Goal: Information Seeking & Learning: Find specific fact

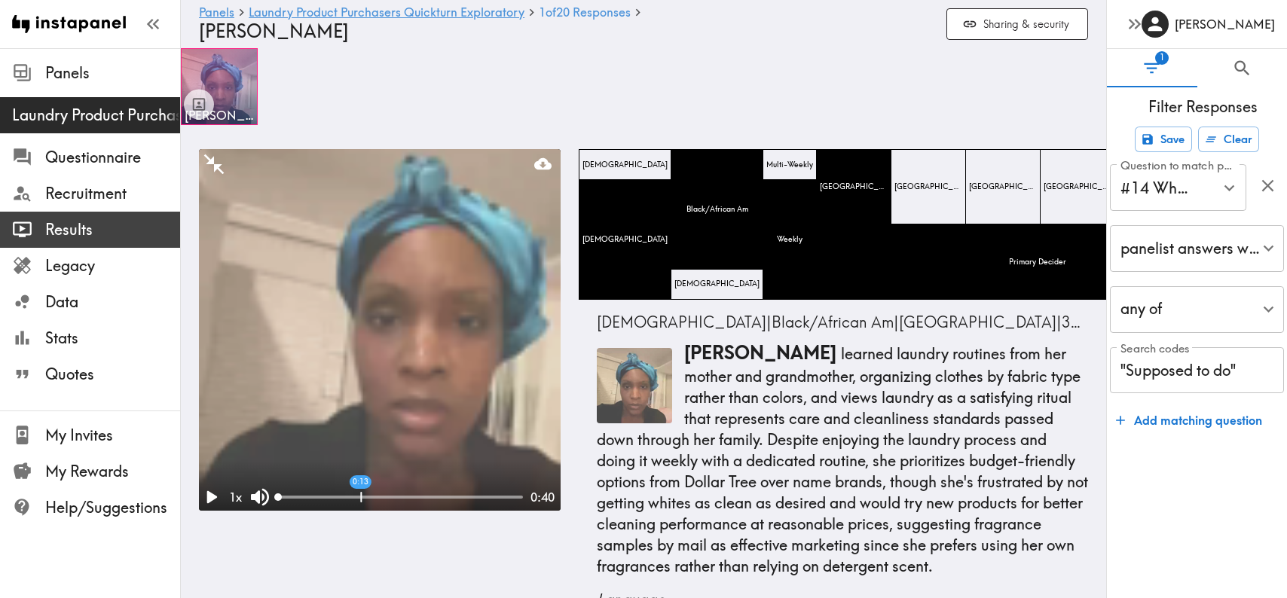
click at [69, 222] on span "Results" at bounding box center [112, 229] width 135 height 21
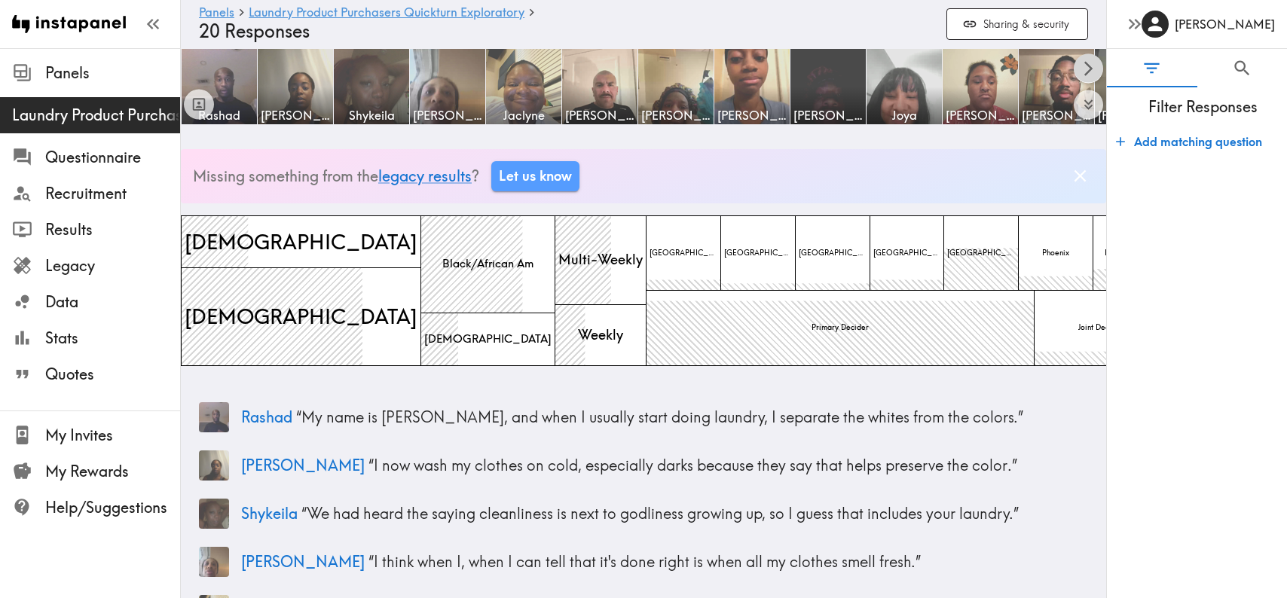
click at [1086, 66] on icon "Scroll right" at bounding box center [1088, 68] width 17 height 17
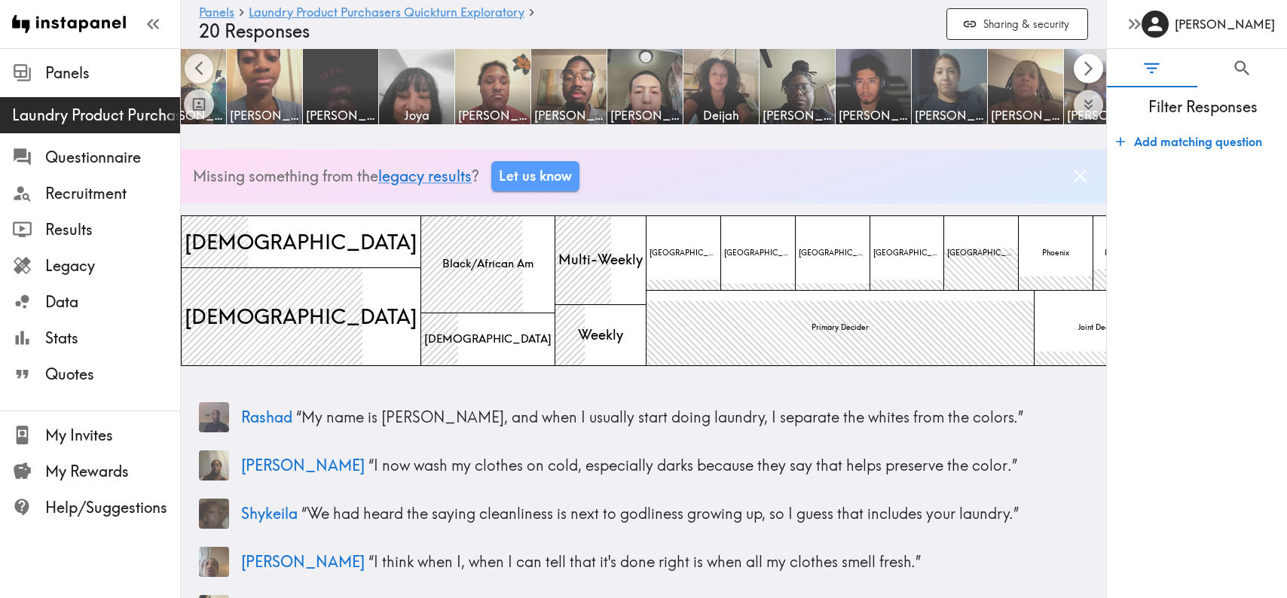
scroll to position [0, 597]
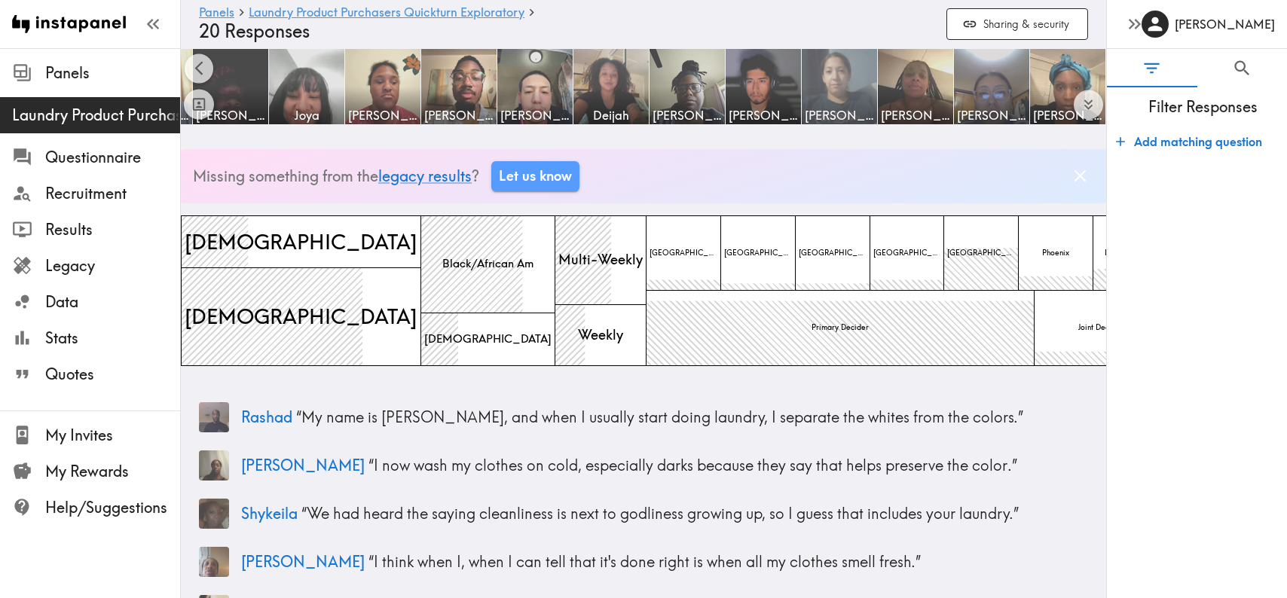
click at [845, 84] on img at bounding box center [839, 86] width 79 height 79
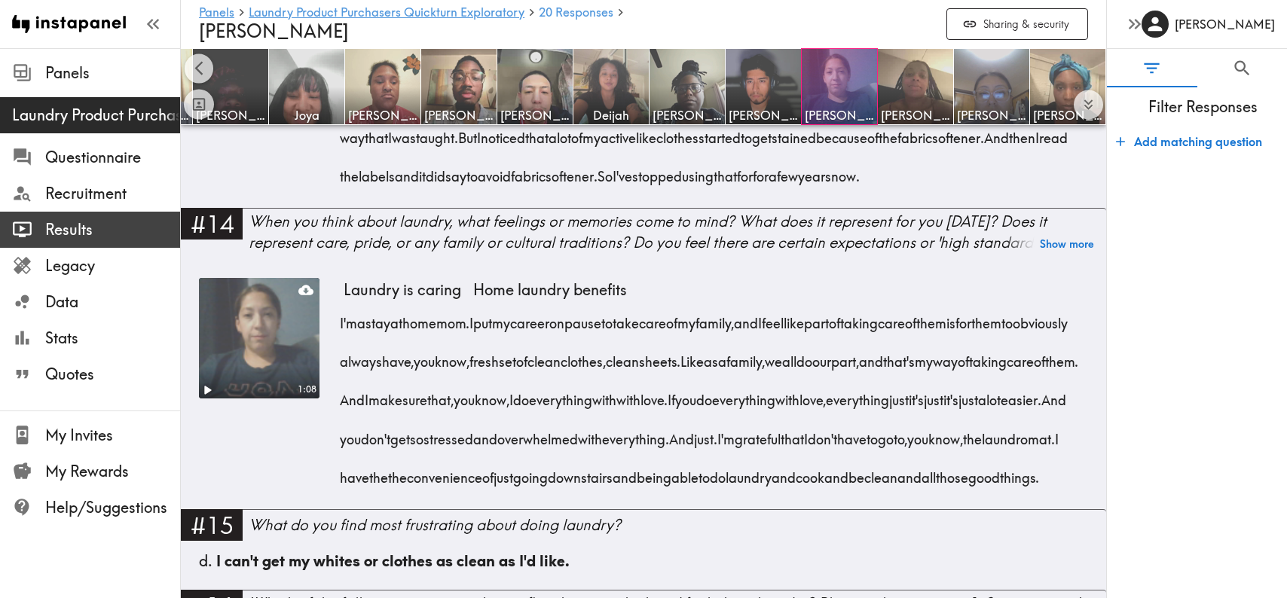
scroll to position [2303, 0]
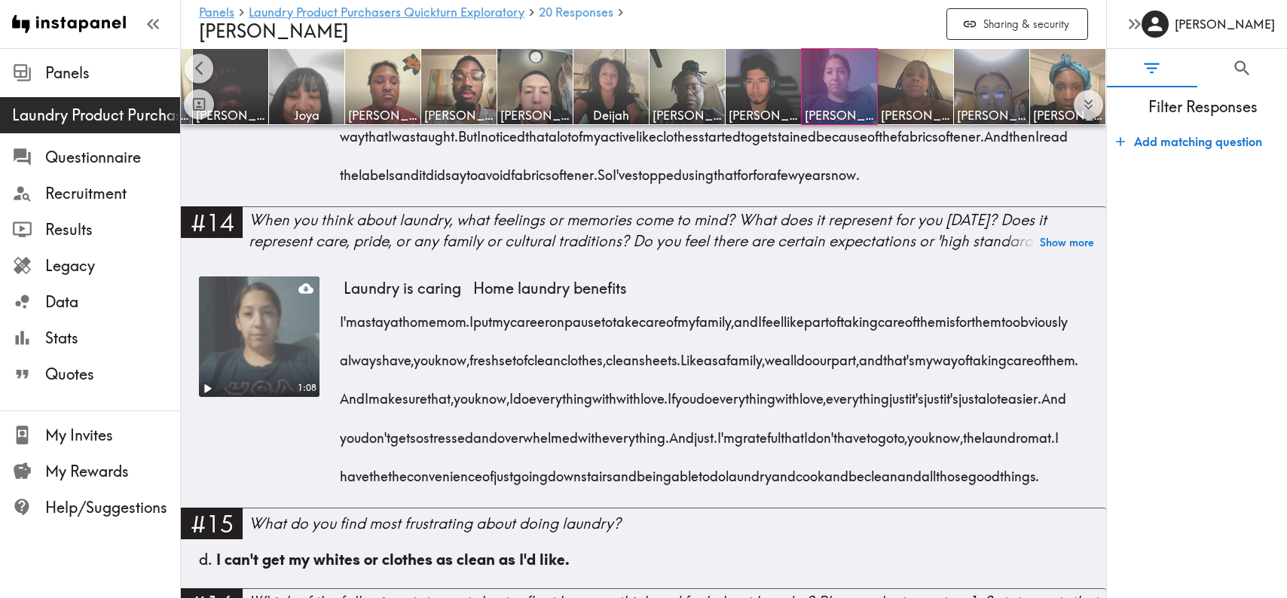
drag, startPoint x: 848, startPoint y: 404, endPoint x: 338, endPoint y: 359, distance: 512.8
click at [338, 359] on div "1:08 Laundry is caring Home laundry benefits I'm a stay at home mom. I put my c…" at bounding box center [643, 392] width 889 height 231
click at [704, 374] on span "0:21 Like" at bounding box center [691, 355] width 23 height 38
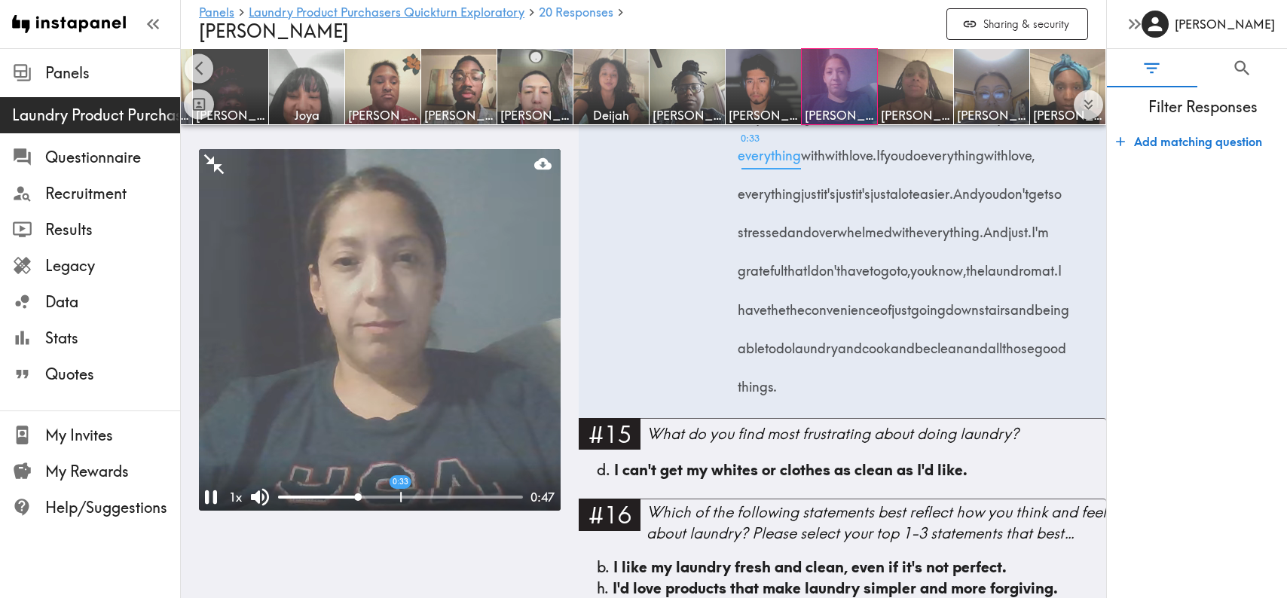
scroll to position [3405, 0]
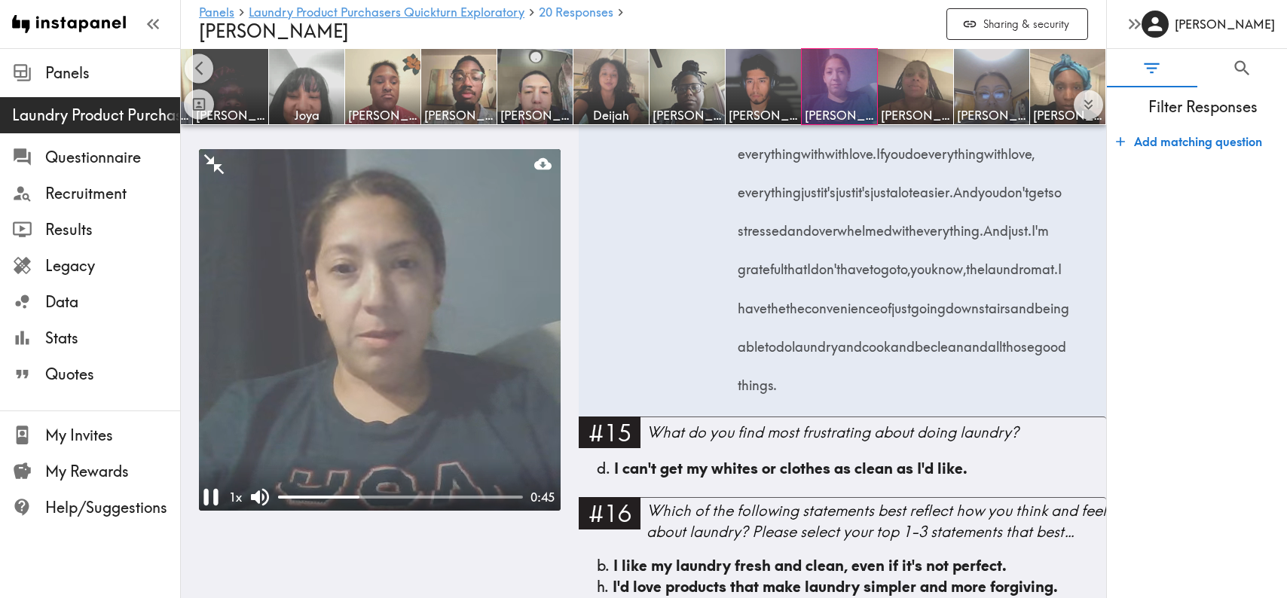
click at [211, 497] on icon "Pause" at bounding box center [211, 497] width 29 height 29
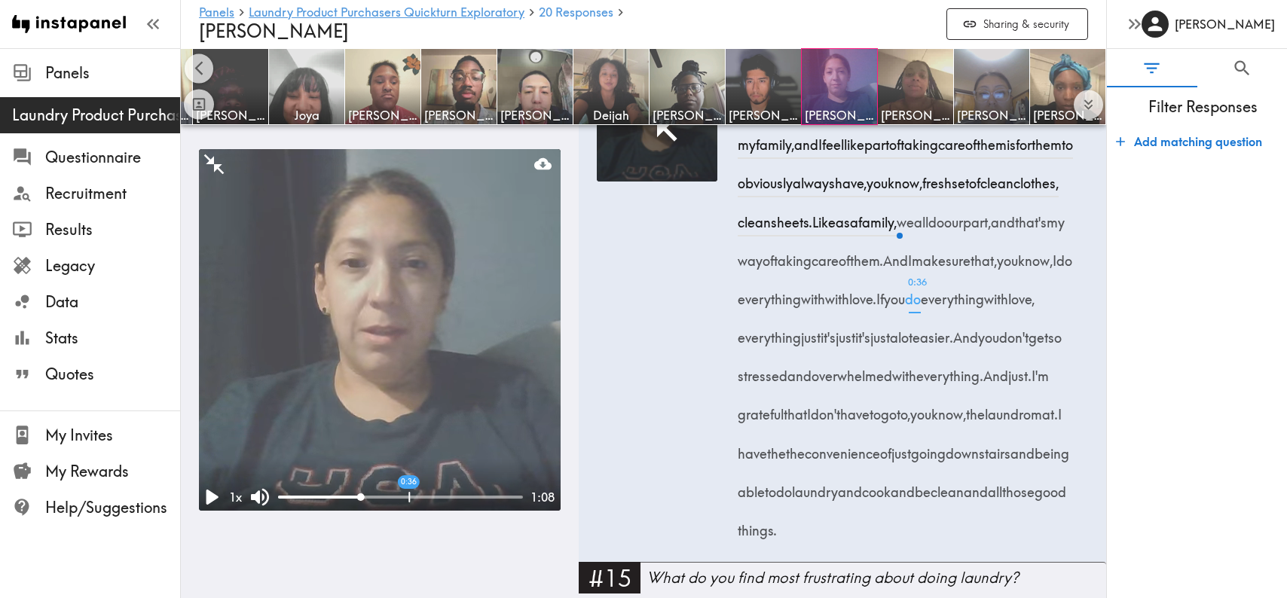
scroll to position [3247, 0]
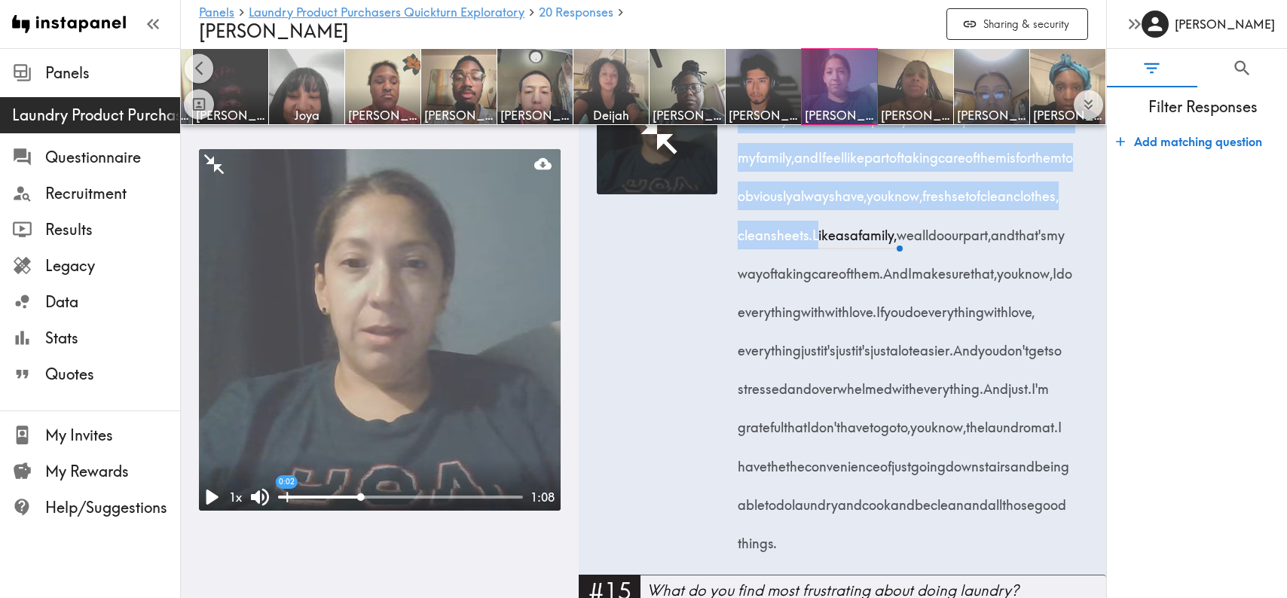
drag, startPoint x: 738, startPoint y: 272, endPoint x: 1014, endPoint y: 387, distance: 299.6
click at [1014, 387] on div "I'm a stay at home mom. I put my career on pause to take care of my family, and…" at bounding box center [914, 326] width 347 height 463
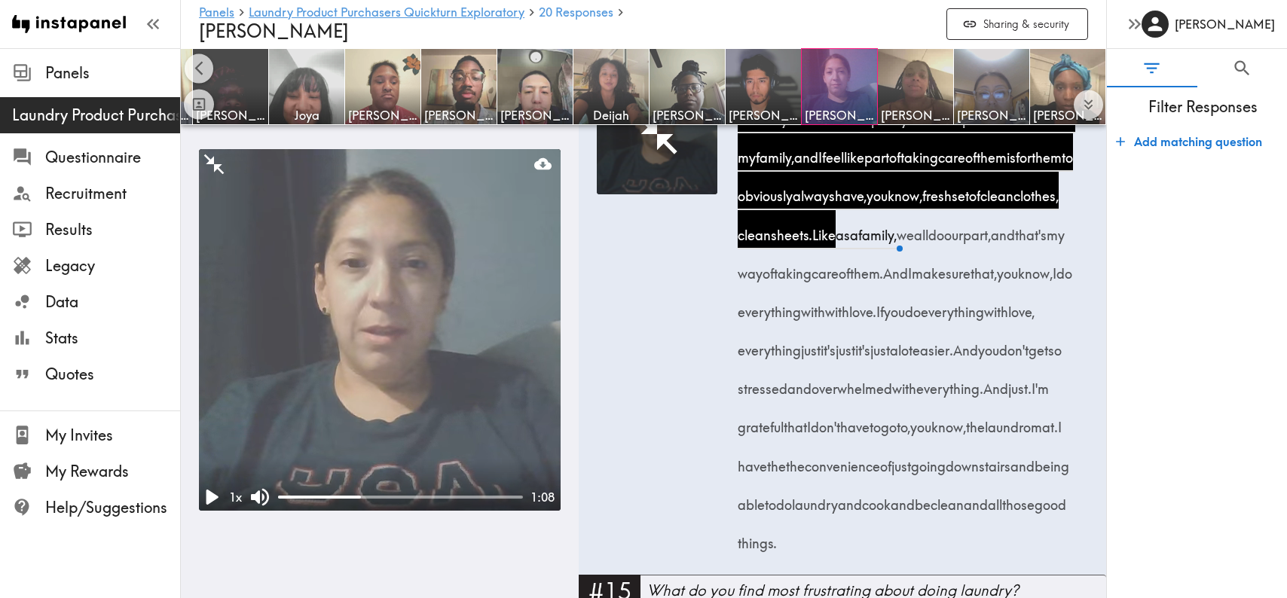
drag, startPoint x: 696, startPoint y: 421, endPoint x: 697, endPoint y: 390, distance: 30.9
click at [696, 420] on div at bounding box center [657, 324] width 121 height 501
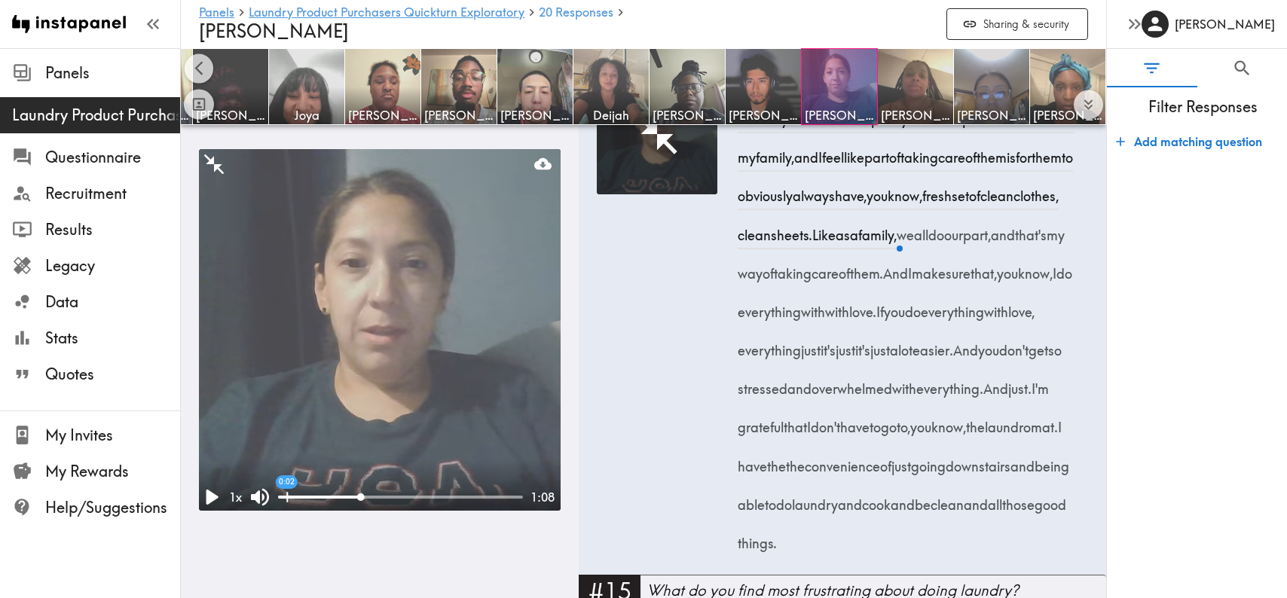
drag, startPoint x: 738, startPoint y: 269, endPoint x: 1013, endPoint y: 383, distance: 297.9
click at [1013, 383] on div "I'm a stay at home mom. I put my career on pause to take care of my family, and…" at bounding box center [914, 326] width 347 height 463
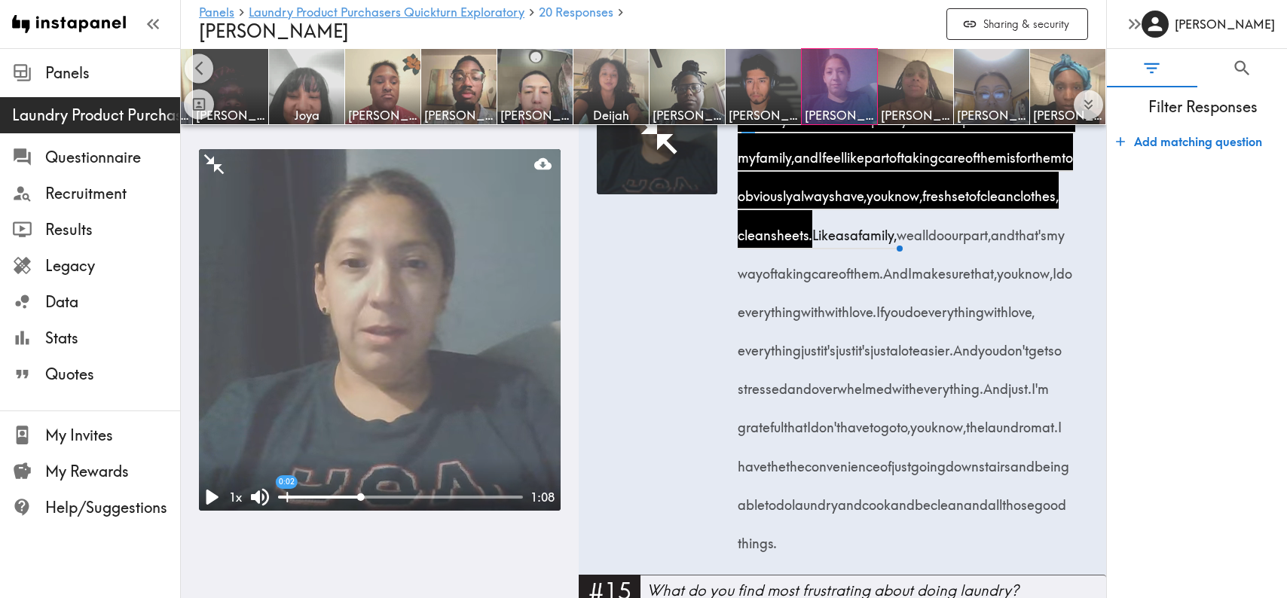
copy div "I'm a stay at home mom. I put my career on pause to take care of my family, and…"
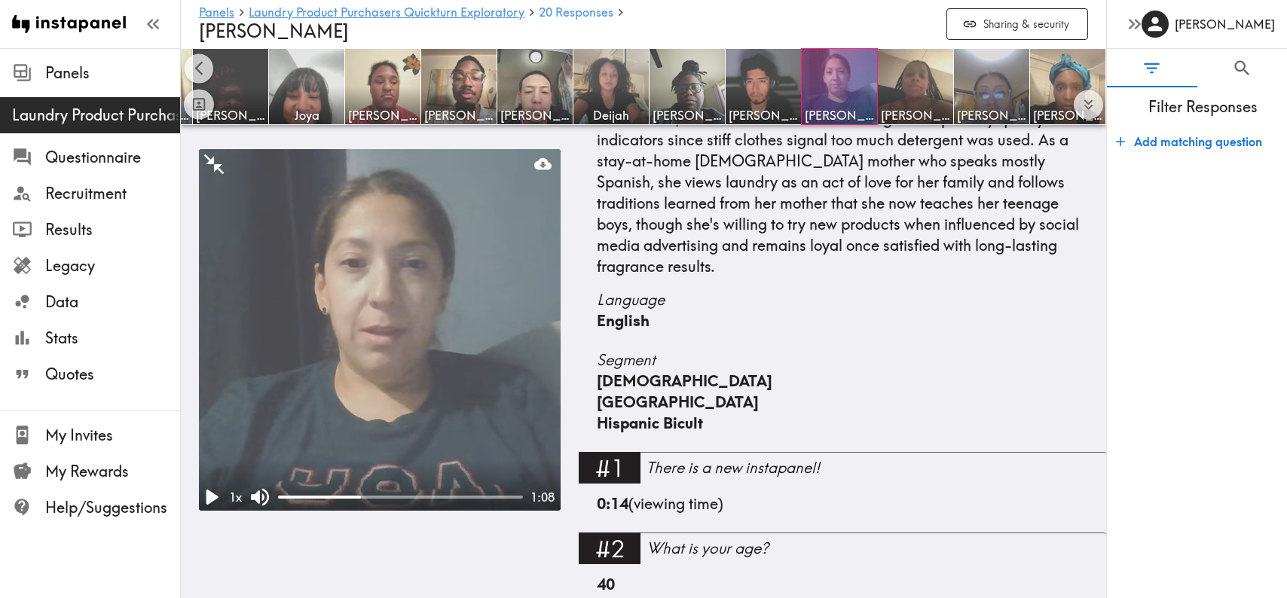
scroll to position [0, 0]
